Goal: Transaction & Acquisition: Purchase product/service

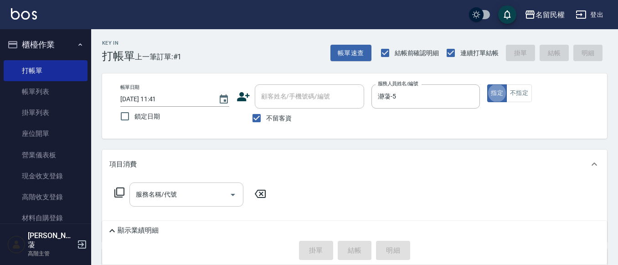
click at [181, 203] on div "服務名稱/代號" at bounding box center [186, 194] width 114 height 24
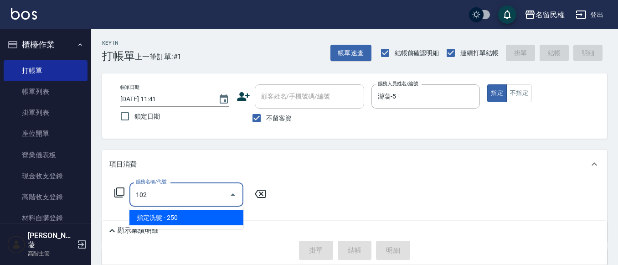
type input "指定洗髮(102)"
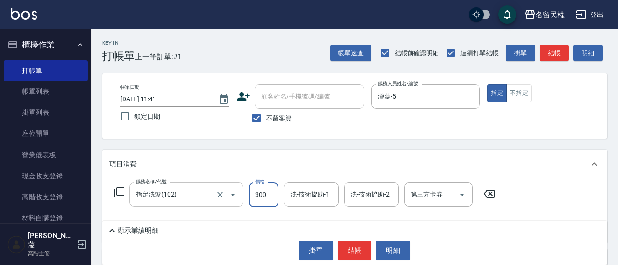
type input "300"
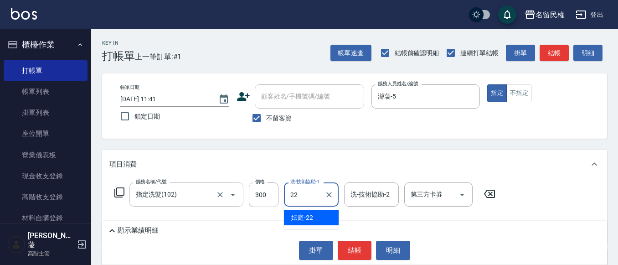
type input "妘庭-22"
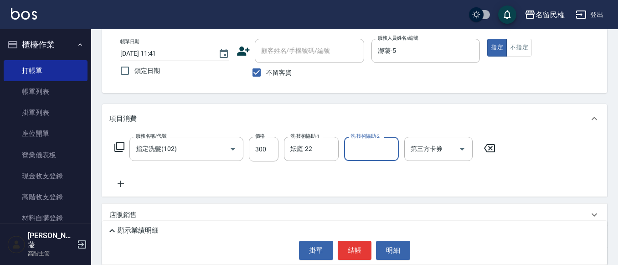
scroll to position [91, 0]
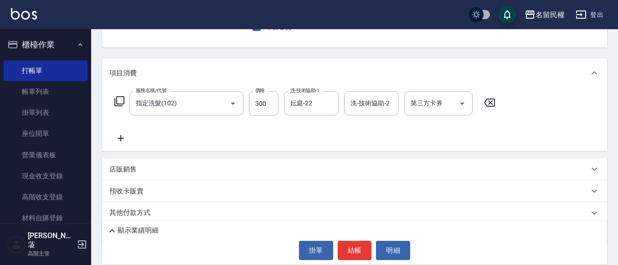
click at [126, 171] on p "店販銷售" at bounding box center [122, 170] width 27 height 10
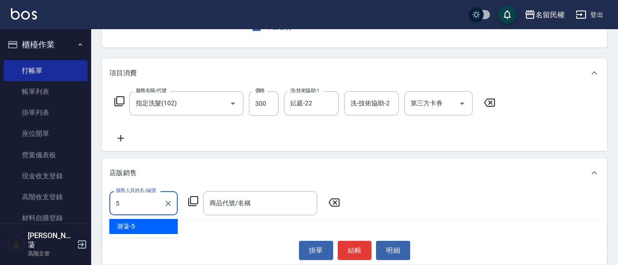
type input "瀞蓤-5"
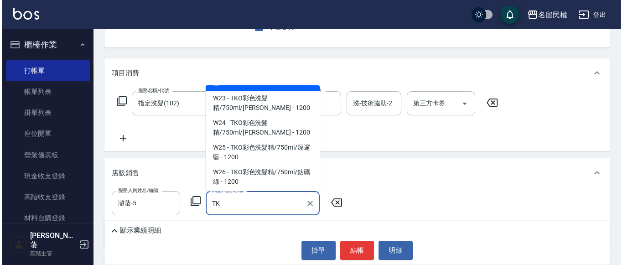
scroll to position [319, 0]
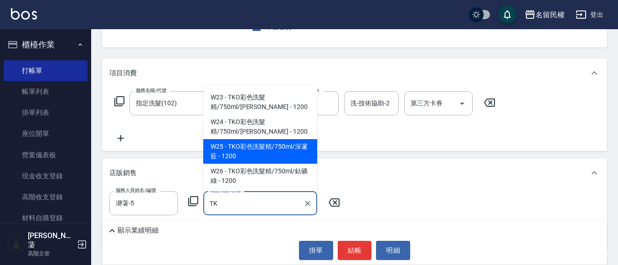
click at [278, 139] on span "W25 - TKO彩色洗髮精/750ml/深邃藍 - 1200" at bounding box center [260, 151] width 114 height 25
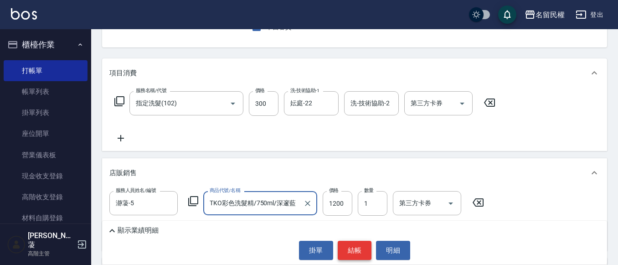
type input "TKO彩色洗髮精/750ml/深邃藍"
click at [358, 254] on button "結帳" at bounding box center [355, 250] width 34 height 19
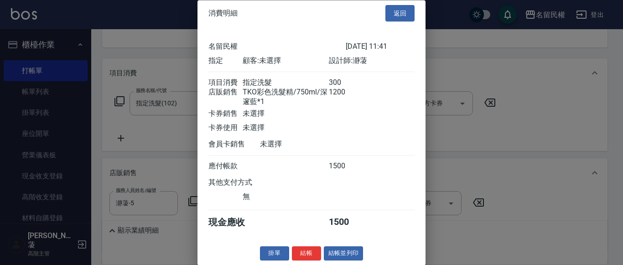
scroll to position [18, 0]
click at [309, 254] on button "結帳" at bounding box center [306, 254] width 29 height 14
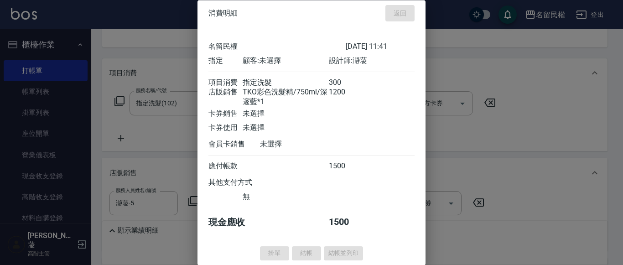
type input "[DATE] 14:12"
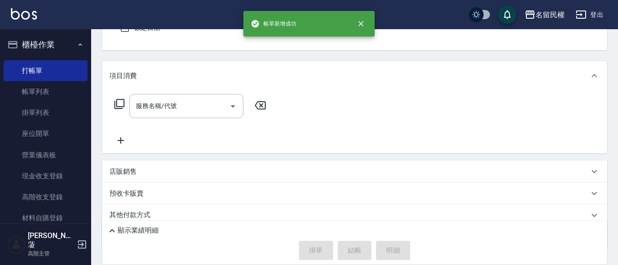
scroll to position [0, 0]
